Goal: Information Seeking & Learning: Learn about a topic

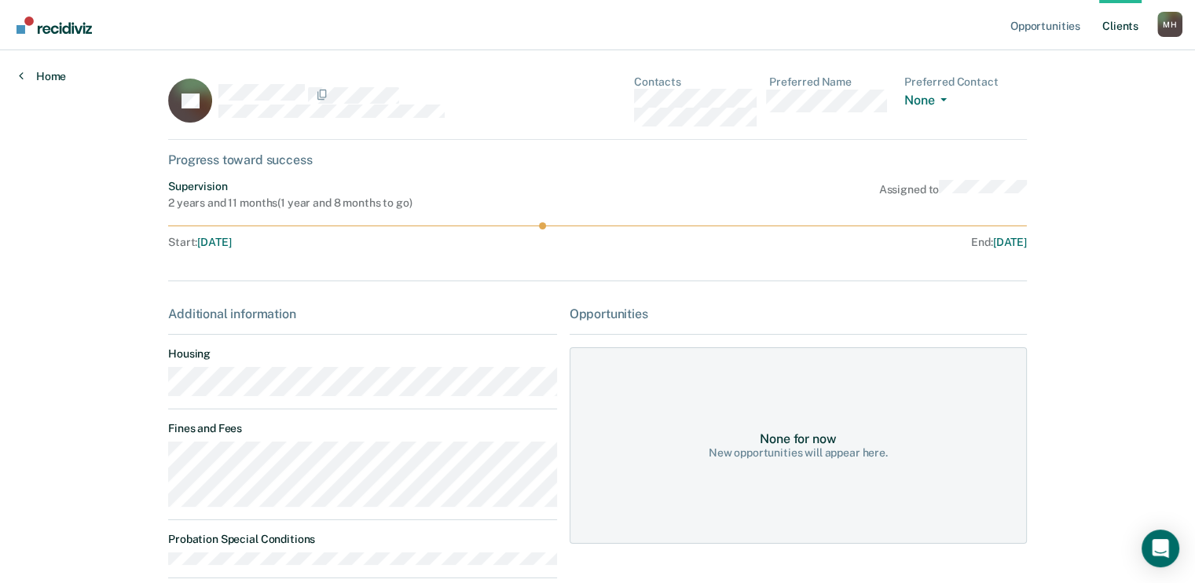
click at [27, 71] on link "Home" at bounding box center [42, 76] width 47 height 14
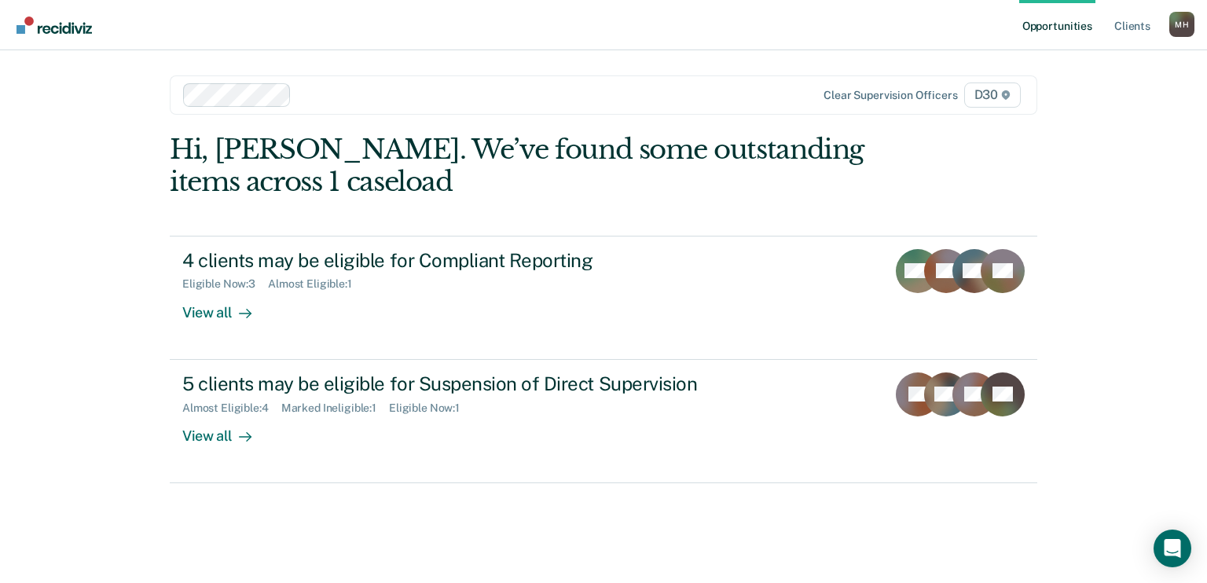
click at [1075, 28] on link "Opportunities" at bounding box center [1057, 25] width 76 height 50
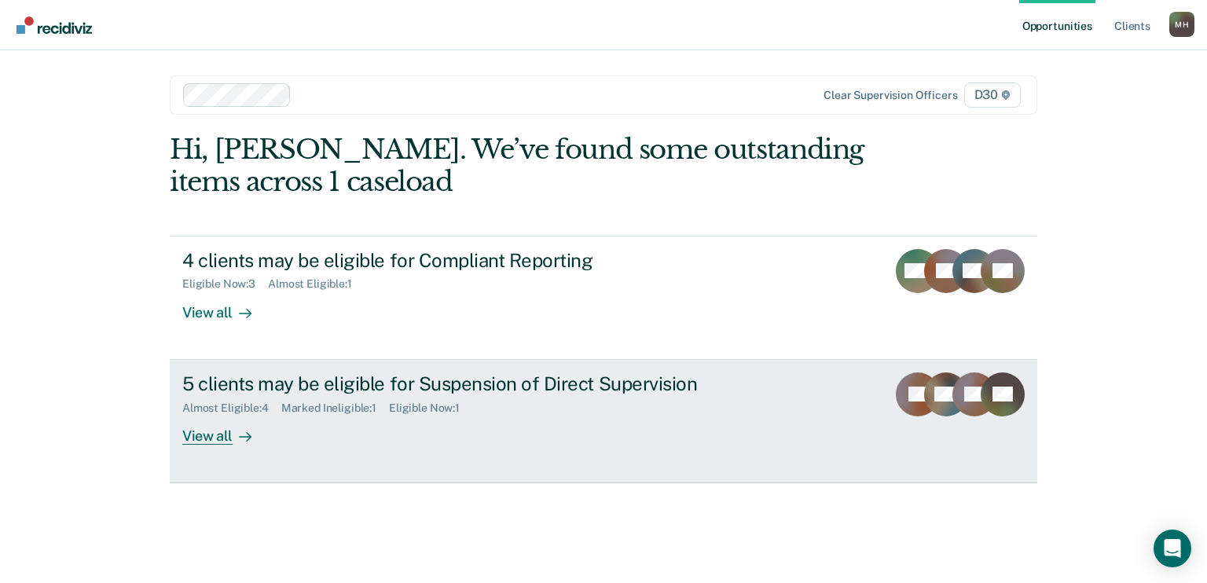
click at [231, 449] on link "5 clients may be eligible for Suspension of Direct Supervision Almost Eligible …" at bounding box center [603, 421] width 867 height 123
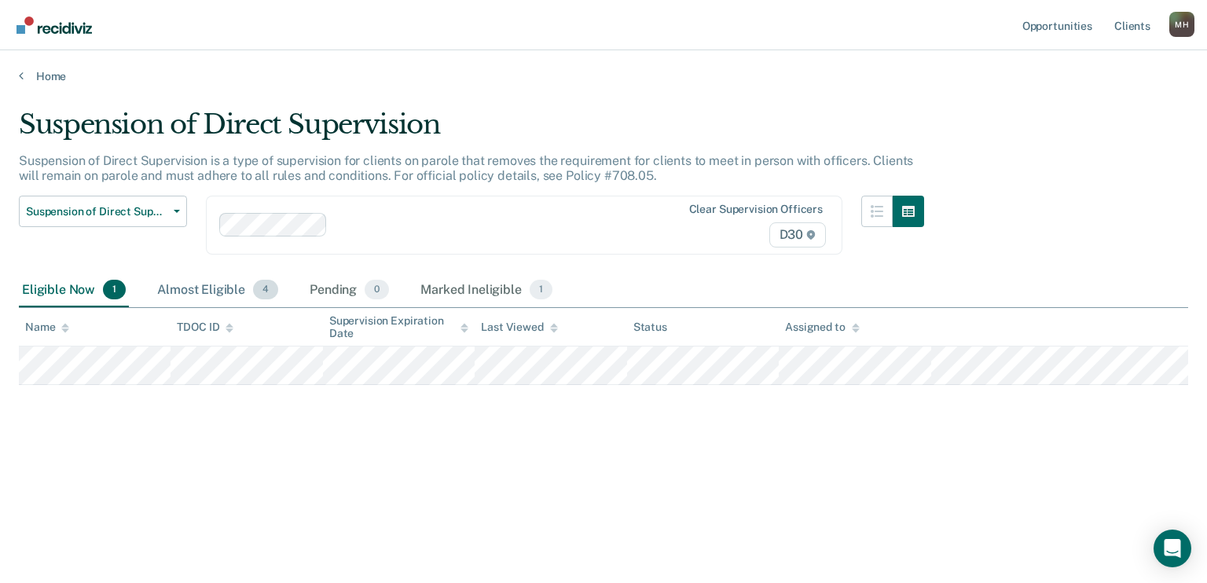
click at [190, 284] on div "Almost Eligible 4" at bounding box center [217, 290] width 127 height 35
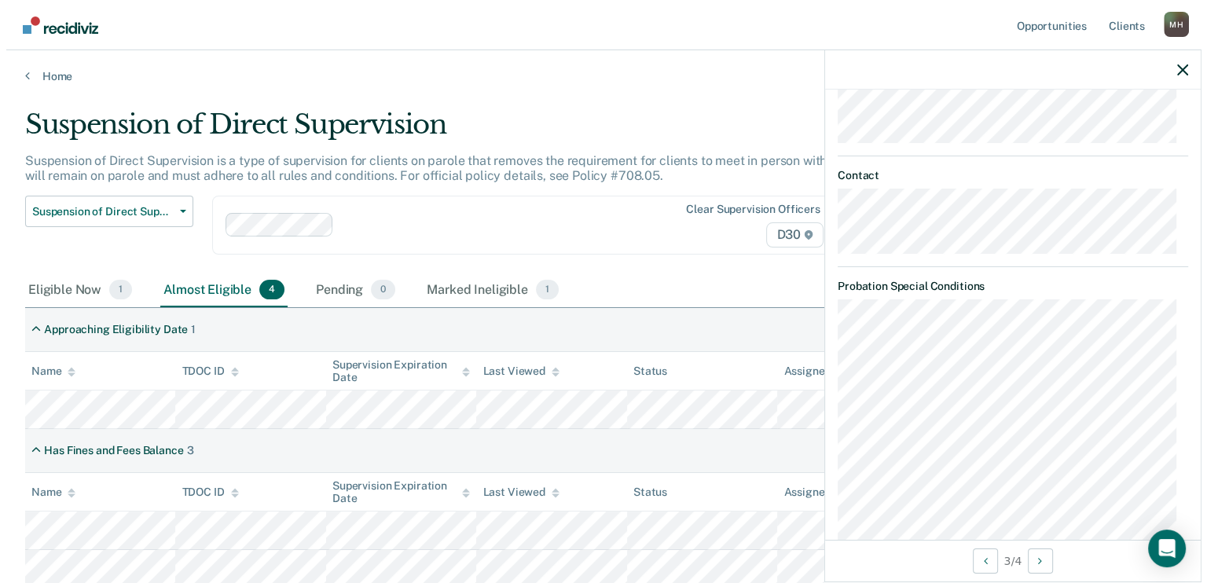
scroll to position [694, 0]
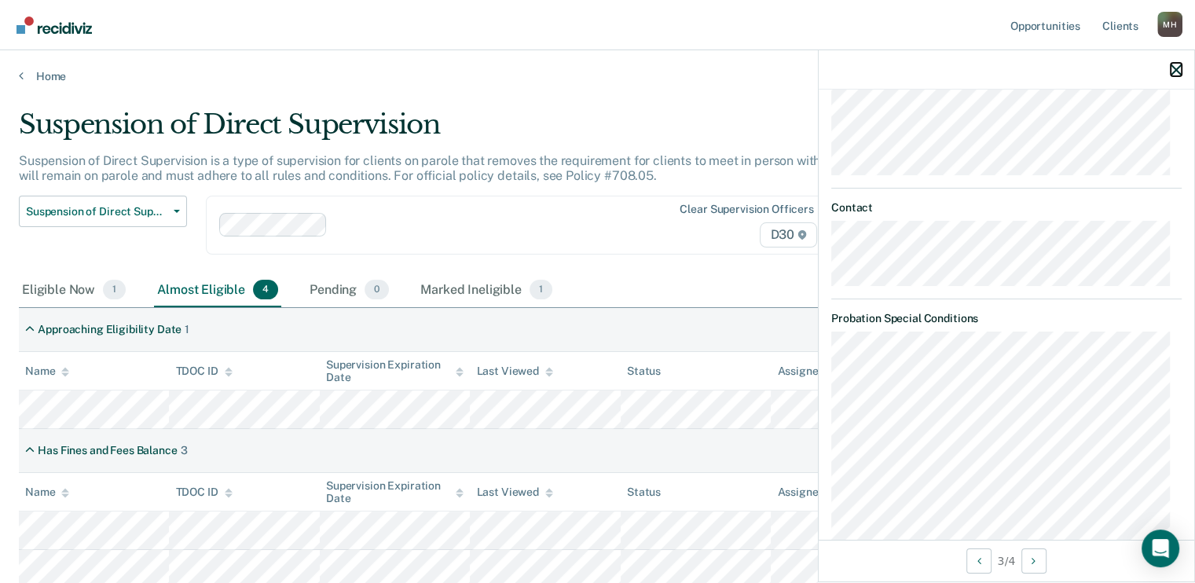
click at [1171, 72] on icon "button" at bounding box center [1175, 69] width 11 height 11
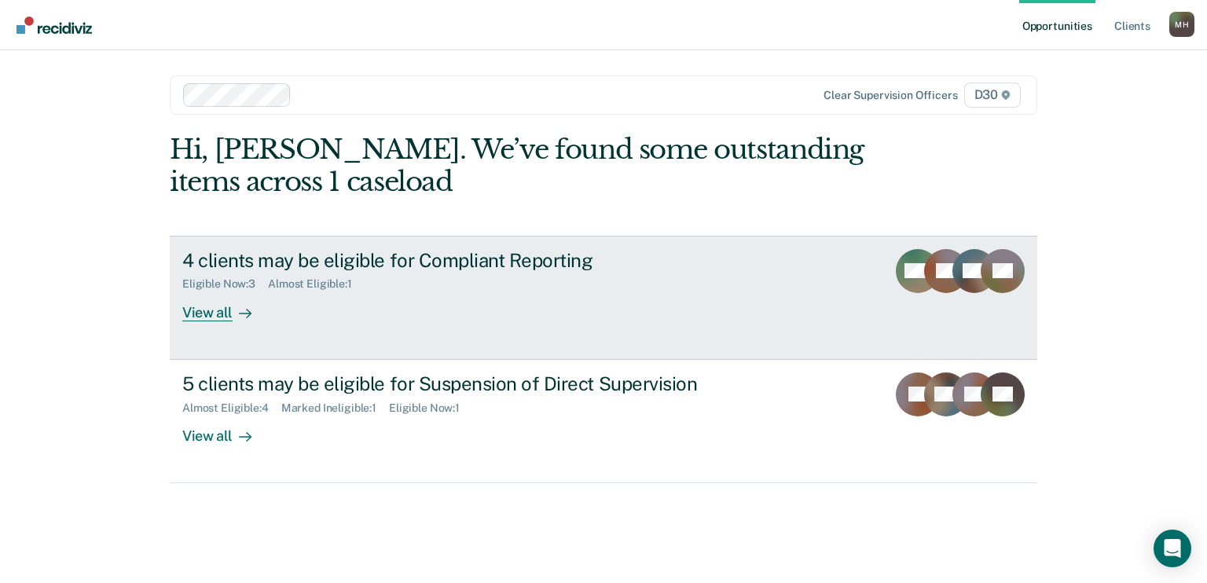
click at [251, 264] on div "4 clients may be eligible for Compliant Reporting" at bounding box center [457, 260] width 551 height 23
